Goal: Task Accomplishment & Management: Use online tool/utility

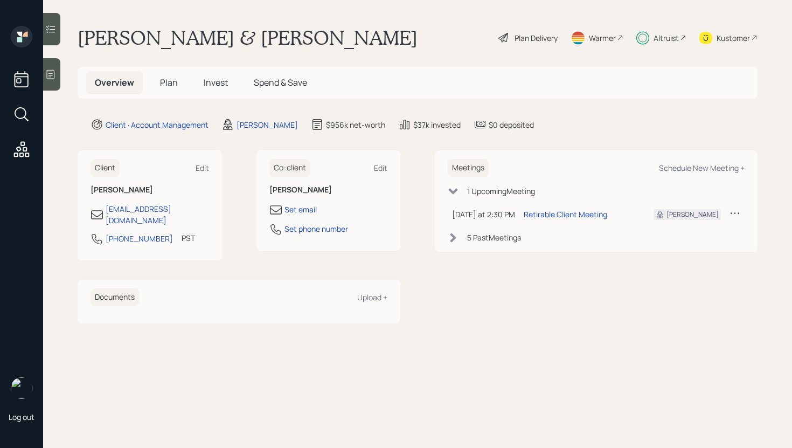
click at [214, 85] on span "Invest" at bounding box center [216, 82] width 24 height 12
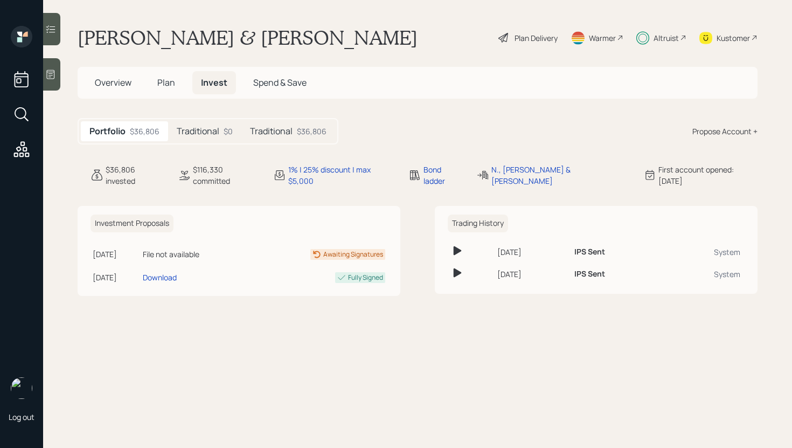
click at [186, 135] on h5 "Traditional" at bounding box center [198, 131] width 43 height 10
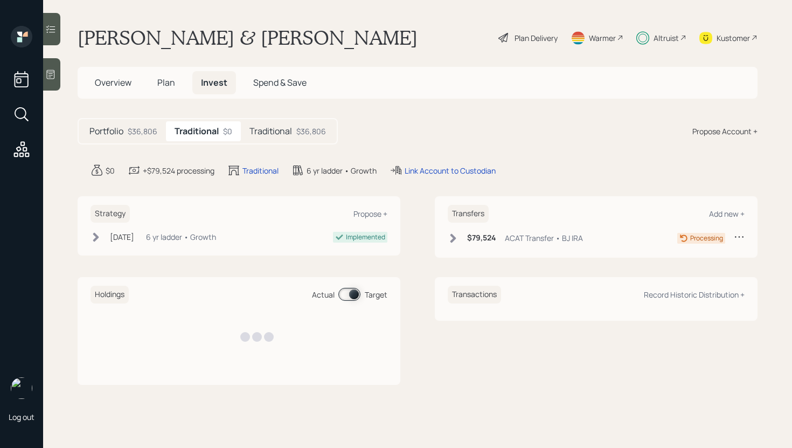
click at [253, 133] on h5 "Traditional" at bounding box center [270, 131] width 43 height 10
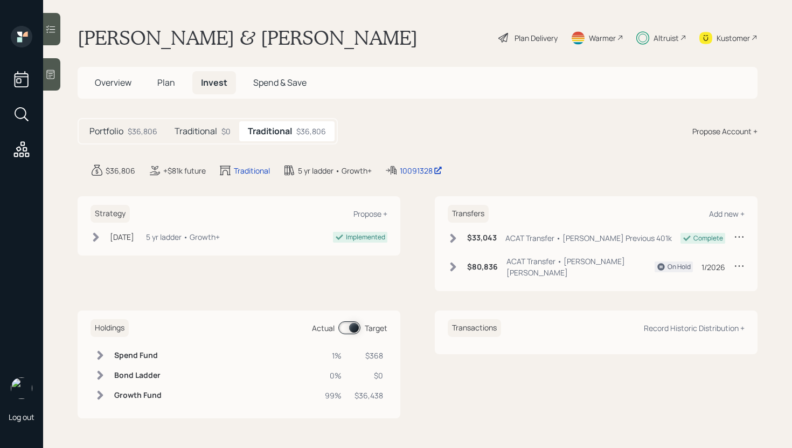
click at [216, 134] on h5 "Traditional" at bounding box center [196, 131] width 43 height 10
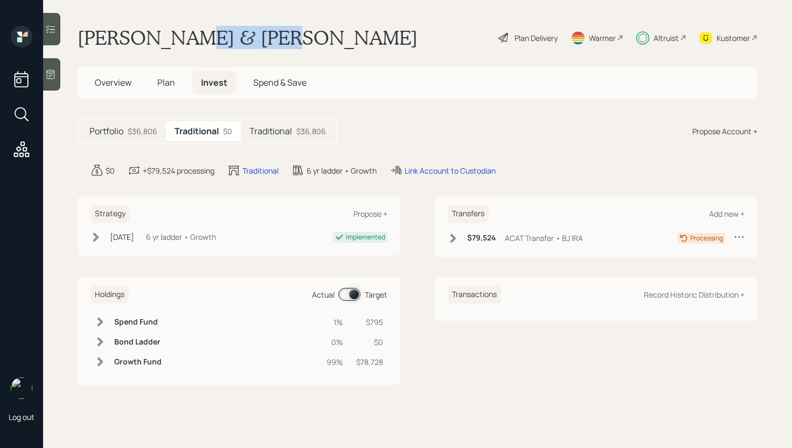
drag, startPoint x: 180, startPoint y: 38, endPoint x: 299, endPoint y: 41, distance: 119.1
click at [299, 41] on div "[PERSON_NAME] & [PERSON_NAME] Plan Delivery Warmer Altruist Kustomer" at bounding box center [418, 38] width 680 height 24
copy h1 "[PERSON_NAME]"
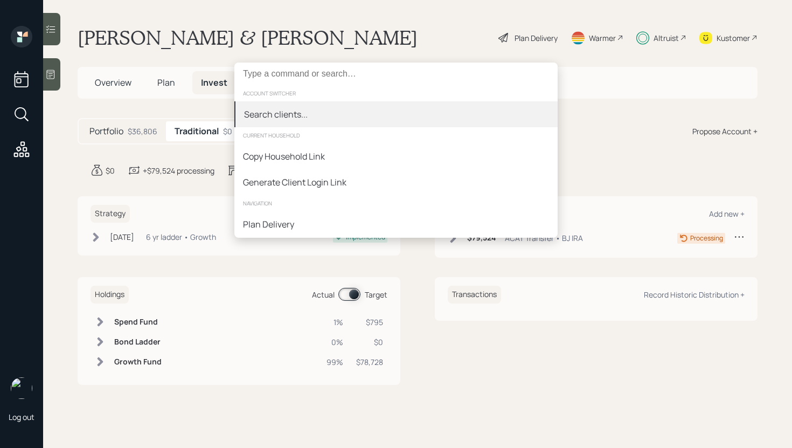
type input "[PERSON_NAME]"
